Goal: Task Accomplishment & Management: Use online tool/utility

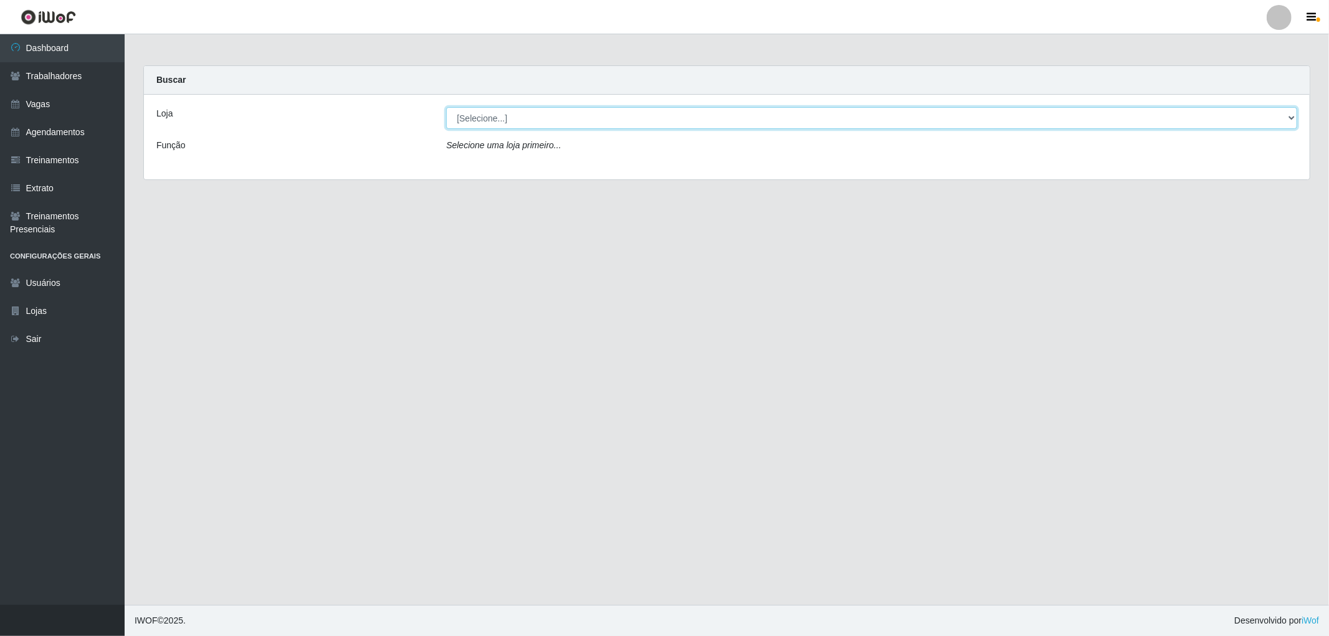
click at [674, 120] on select "[Selecione...] The Pow Pizzaria Delivery - [GEOGRAPHIC_DATA]" at bounding box center [871, 118] width 851 height 22
select select "322"
click at [446, 107] on select "[Selecione...] The Pow Pizzaria Delivery - [GEOGRAPHIC_DATA]" at bounding box center [871, 118] width 851 height 22
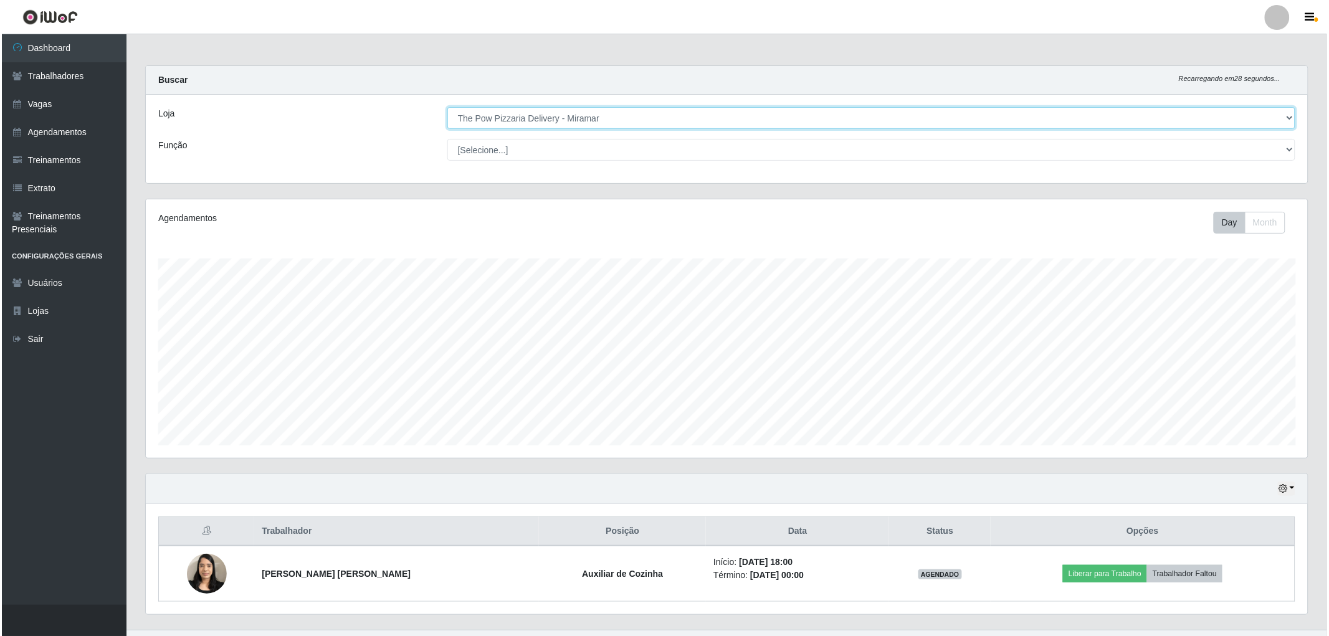
scroll to position [25, 0]
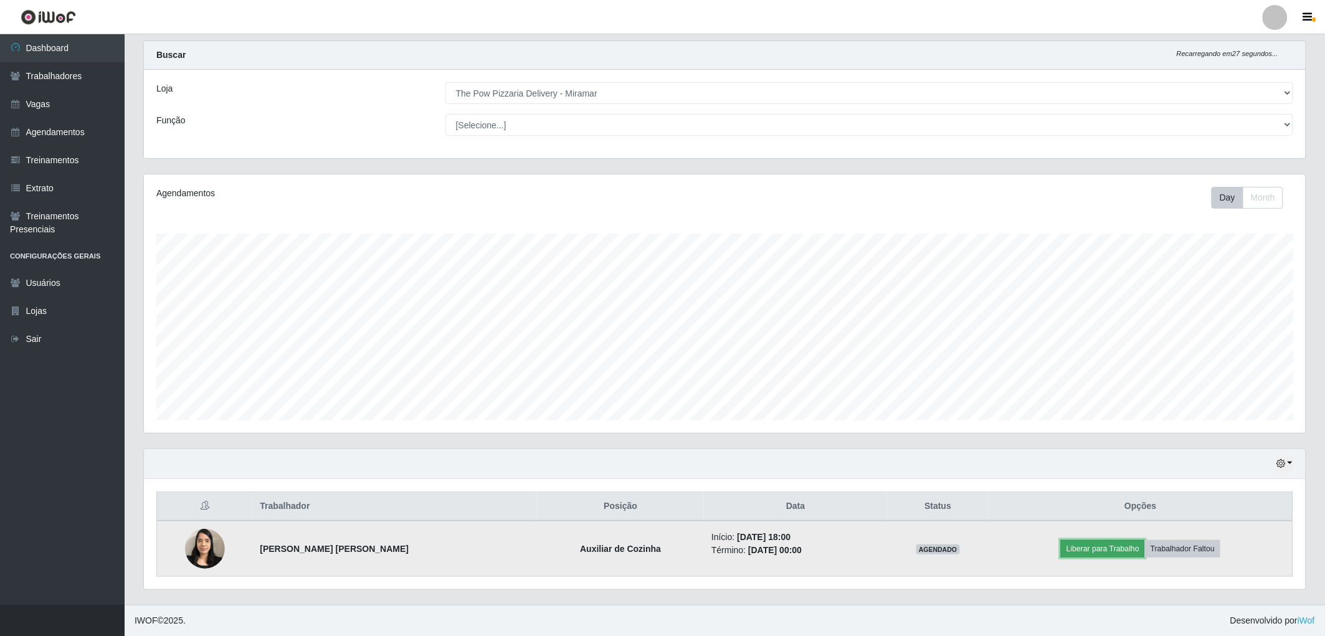
click at [1094, 543] on button "Liberar para Trabalho" at bounding box center [1103, 548] width 84 height 17
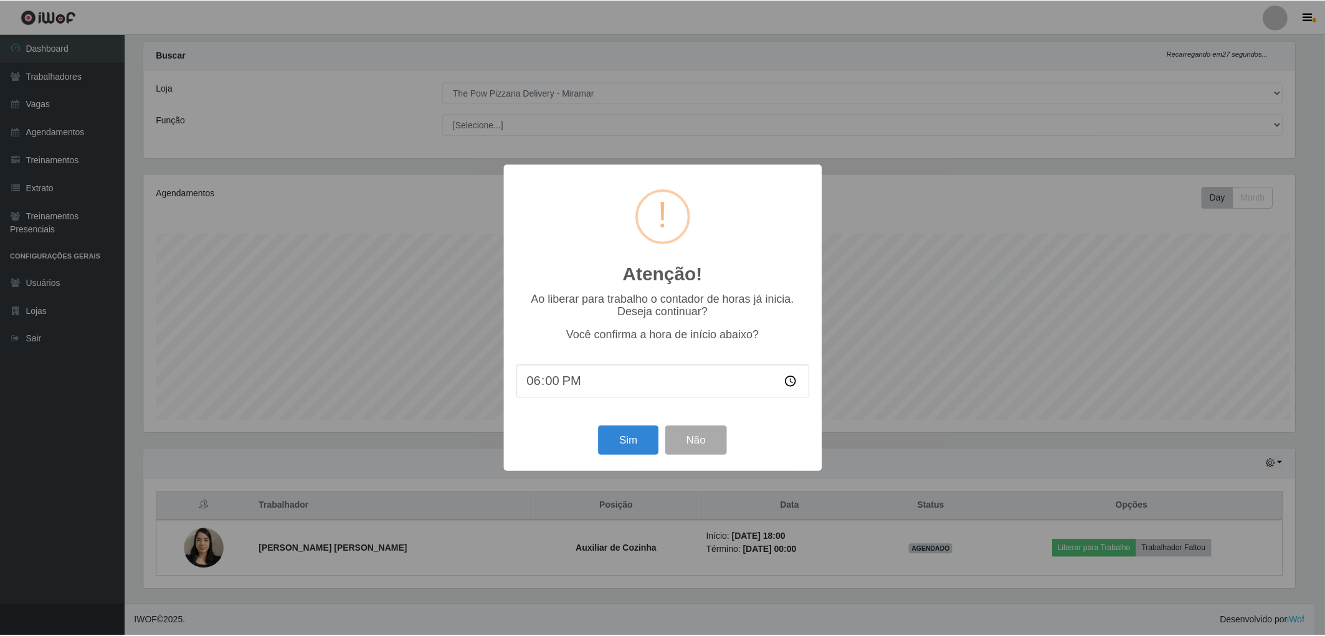
scroll to position [258, 1155]
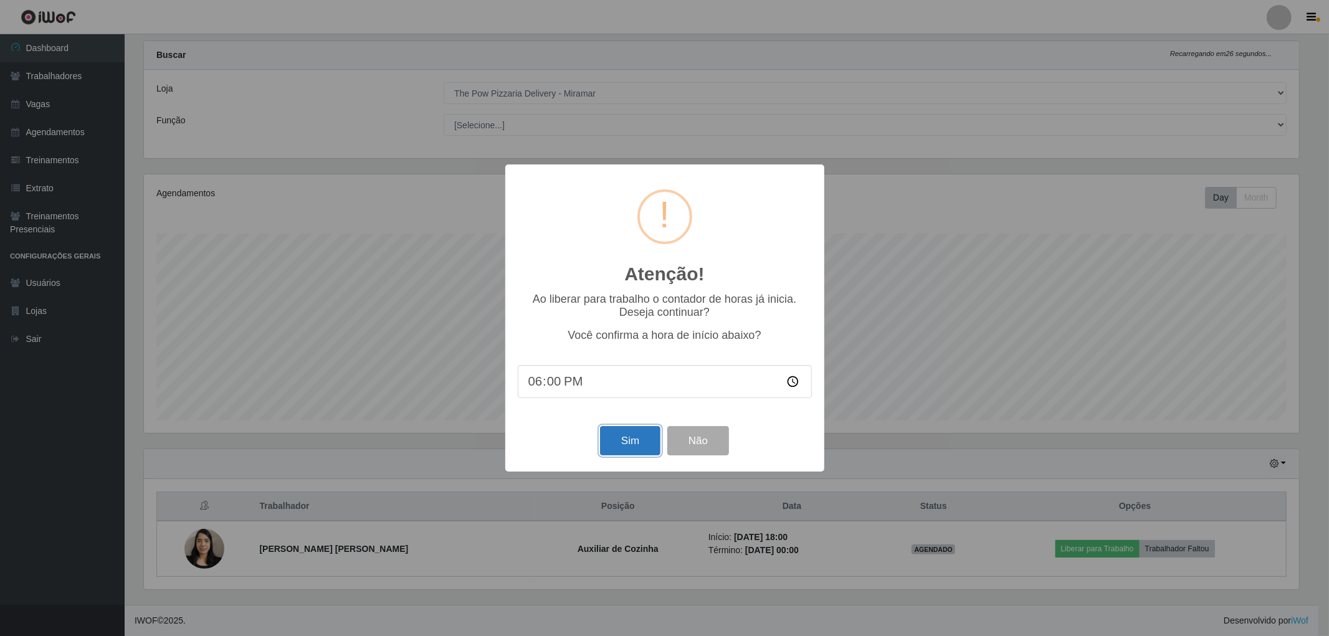
click at [642, 436] on button "Sim" at bounding box center [630, 440] width 60 height 29
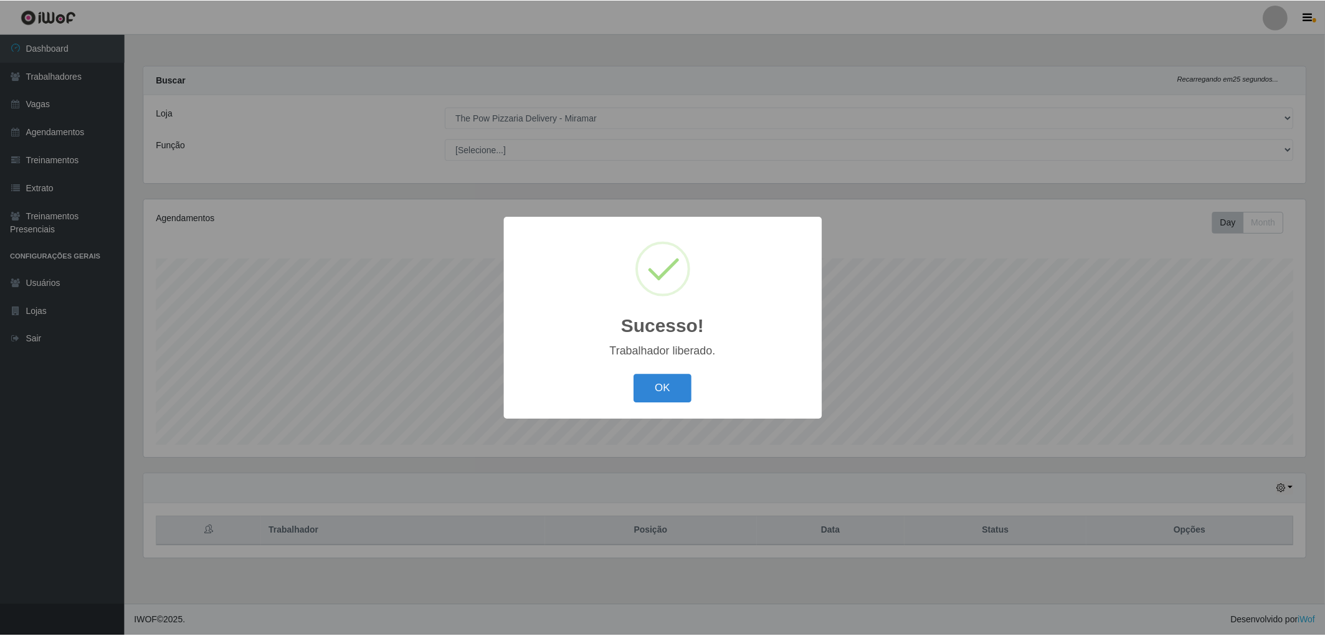
scroll to position [258, 1166]
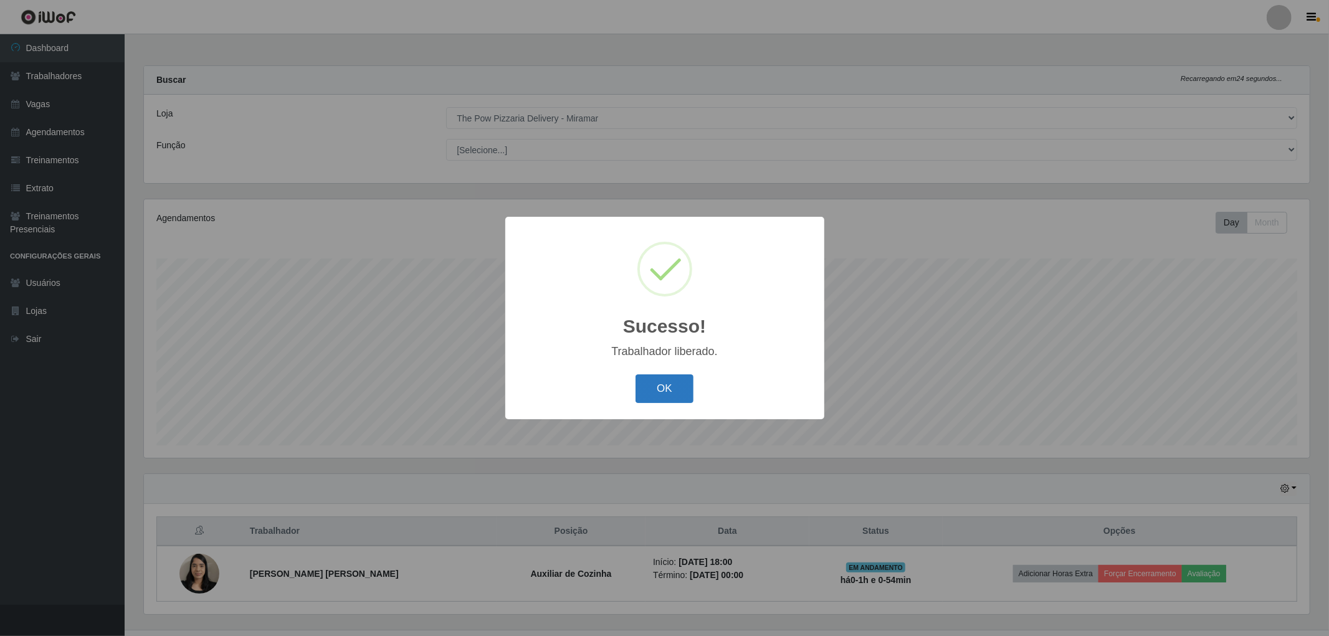
click at [693, 389] on button "OK" at bounding box center [665, 389] width 58 height 29
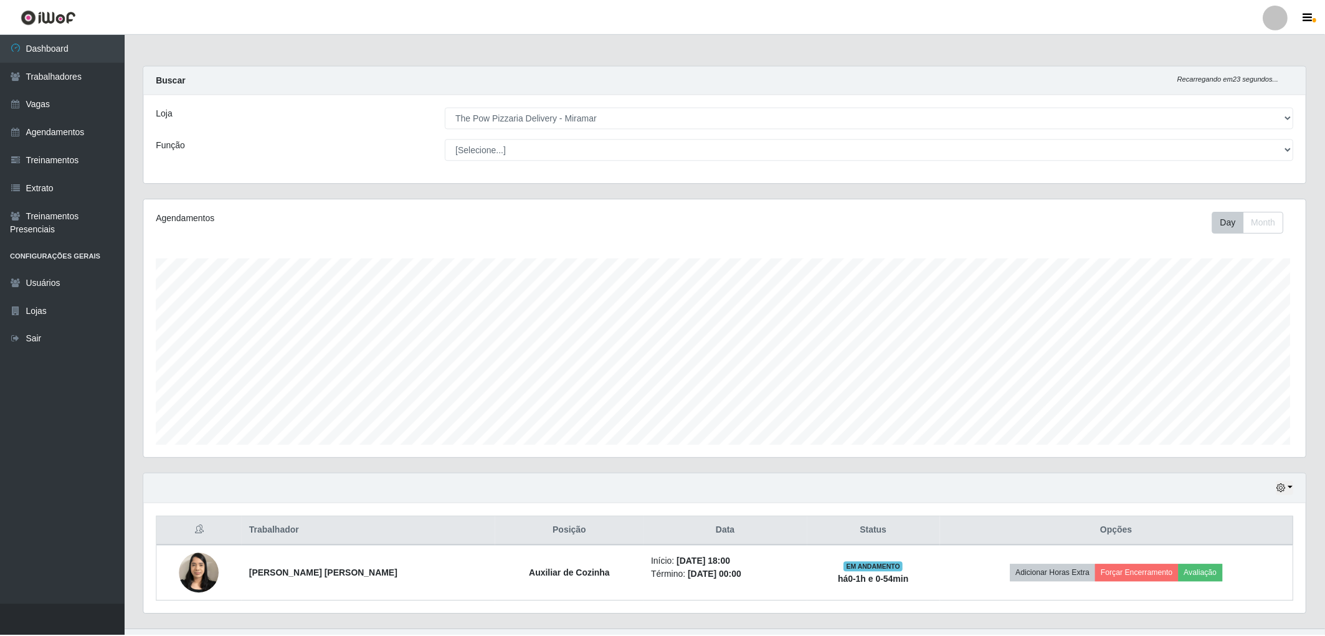
scroll to position [622887, 621984]
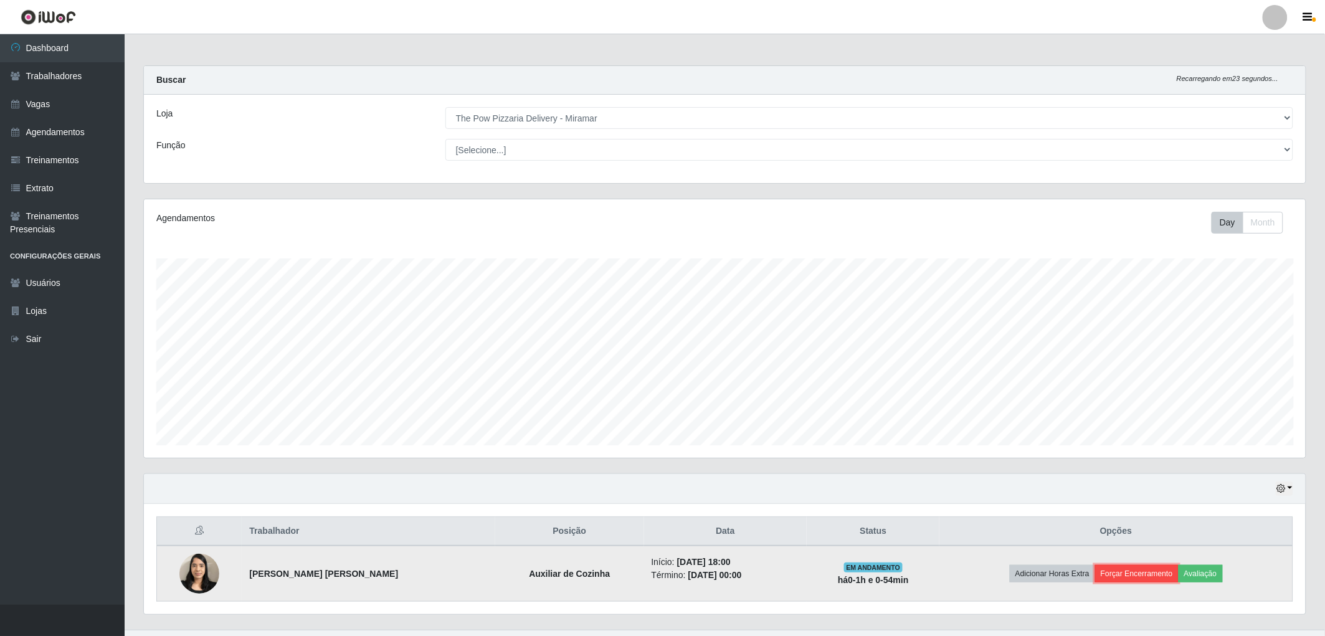
click at [1108, 578] on button "Forçar Encerramento" at bounding box center [1137, 573] width 84 height 17
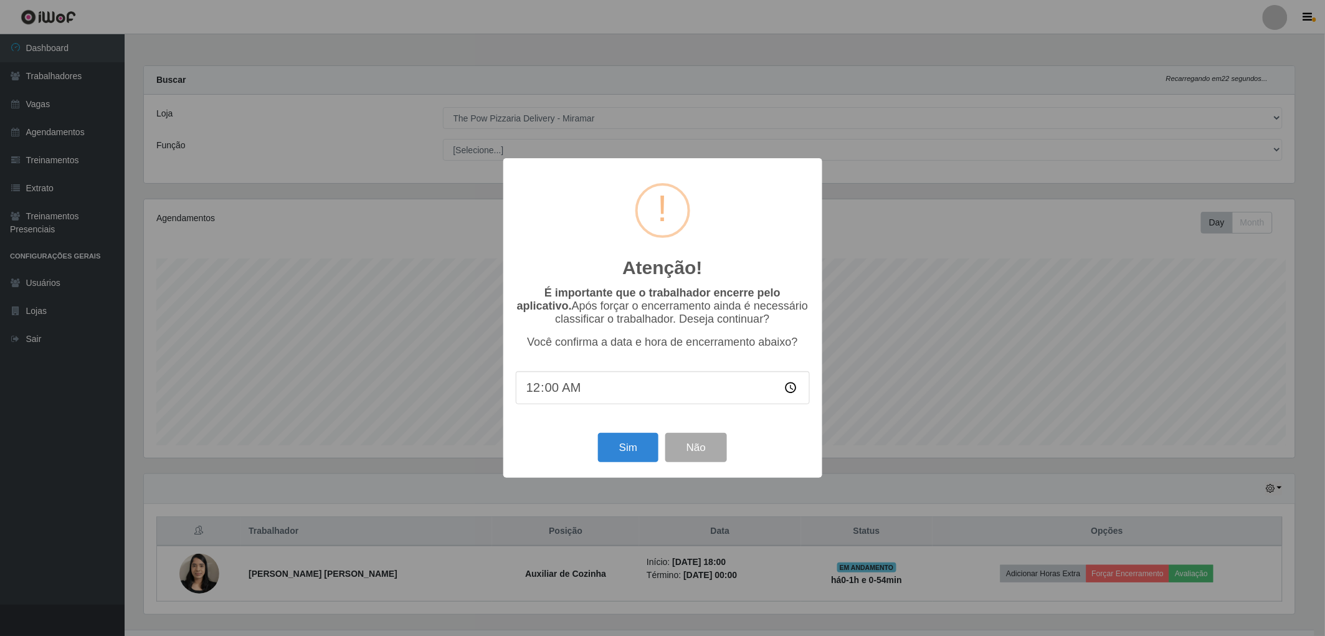
scroll to position [258, 1155]
click at [615, 456] on button "Sim" at bounding box center [630, 447] width 60 height 29
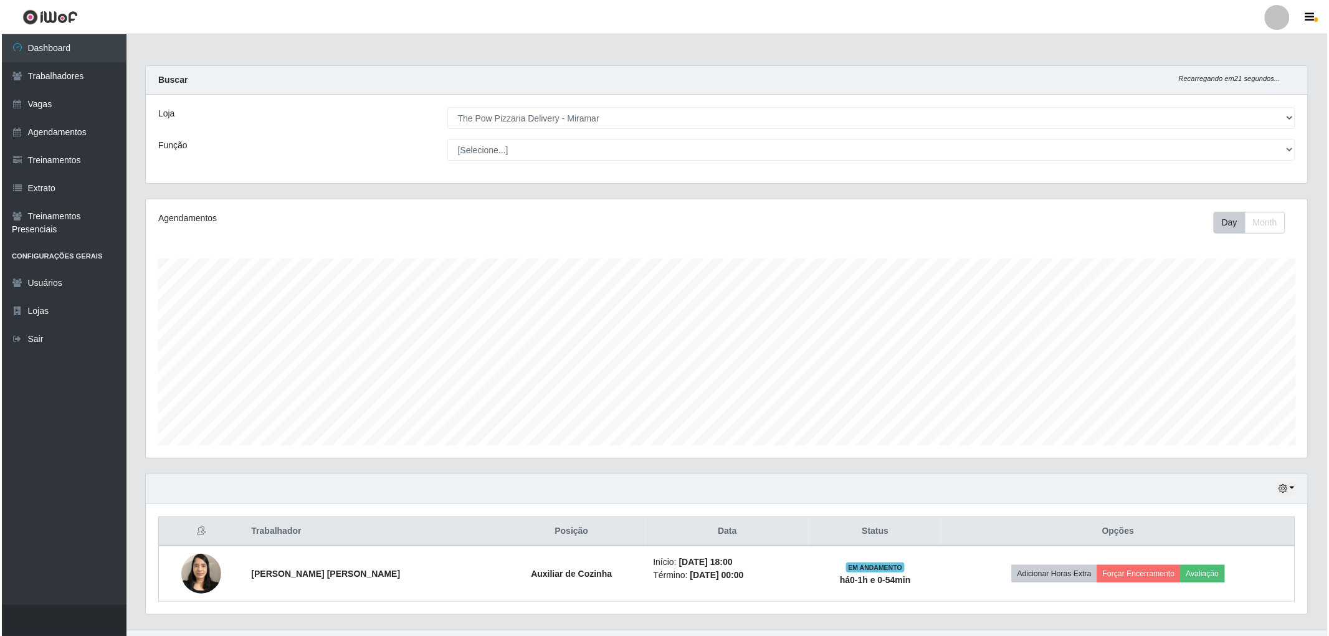
scroll to position [258, 1166]
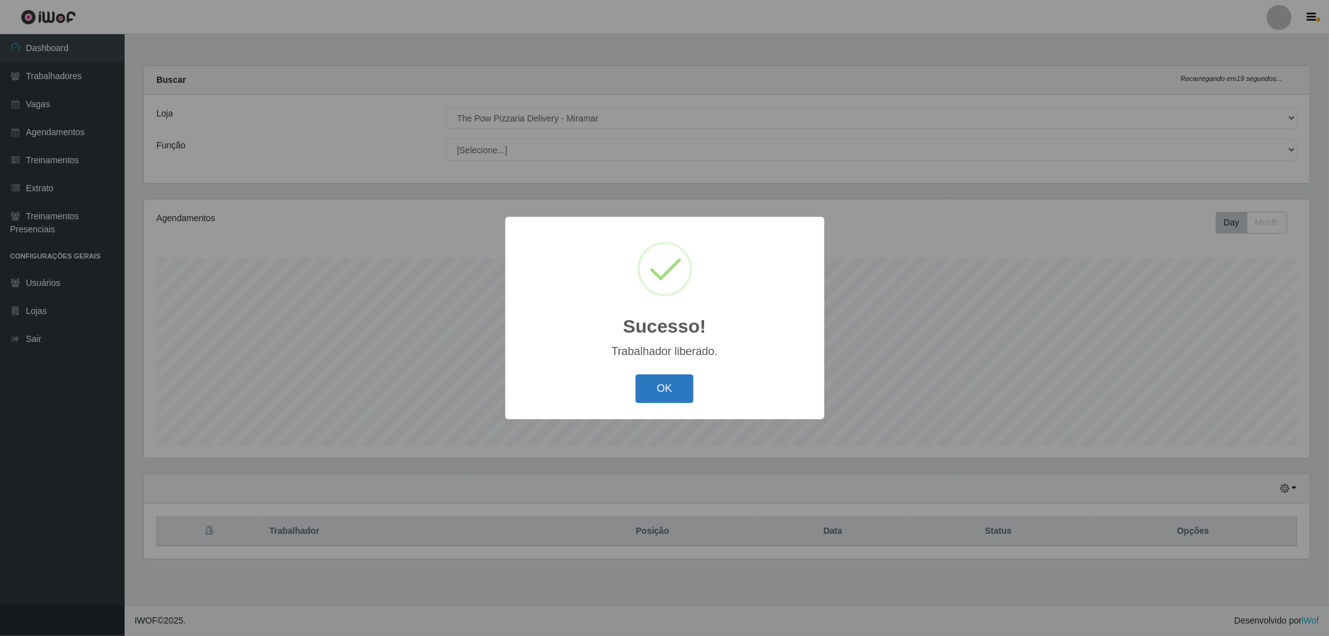
drag, startPoint x: 668, startPoint y: 370, endPoint x: 666, endPoint y: 379, distance: 9.1
click at [667, 375] on div "Sucesso! × Trabalhador liberado. OK Cancel" at bounding box center [664, 318] width 319 height 202
click at [663, 388] on button "OK" at bounding box center [665, 389] width 58 height 29
